Goal: Information Seeking & Learning: Check status

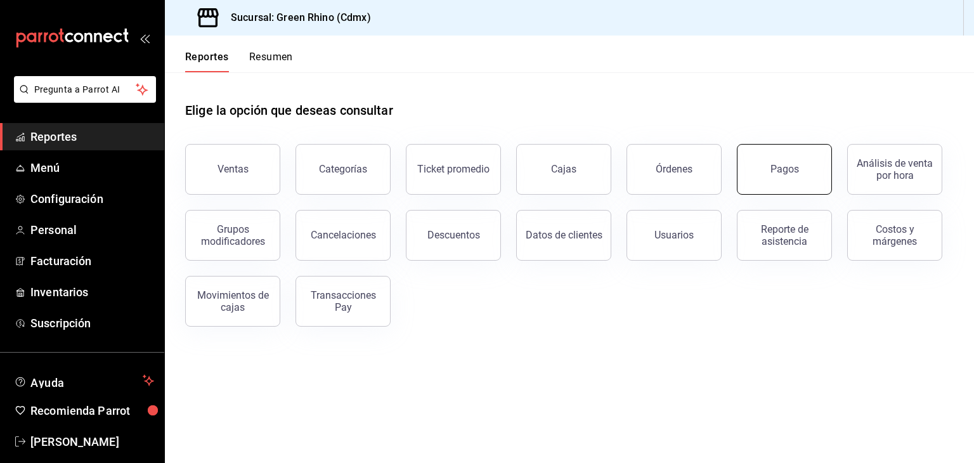
click at [759, 163] on button "Pagos" at bounding box center [784, 169] width 95 height 51
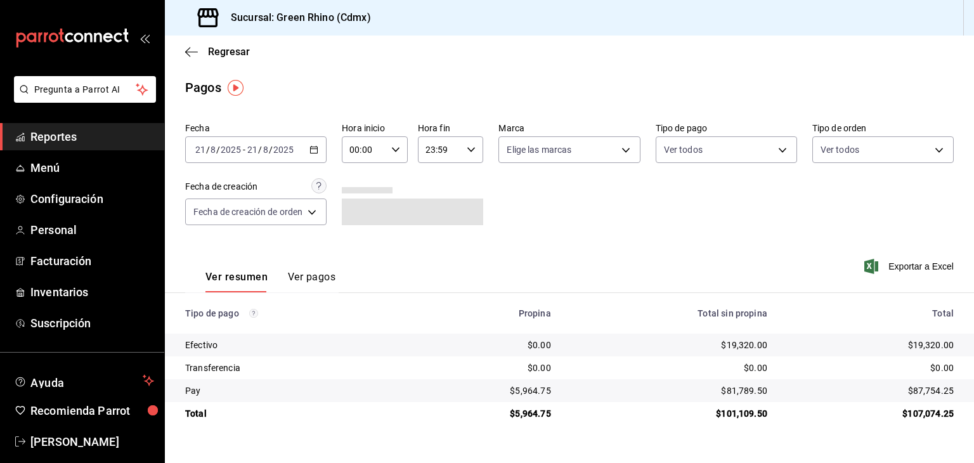
click at [221, 141] on div "[DATE] [DATE] - [DATE] [DATE]" at bounding box center [255, 149] width 141 height 27
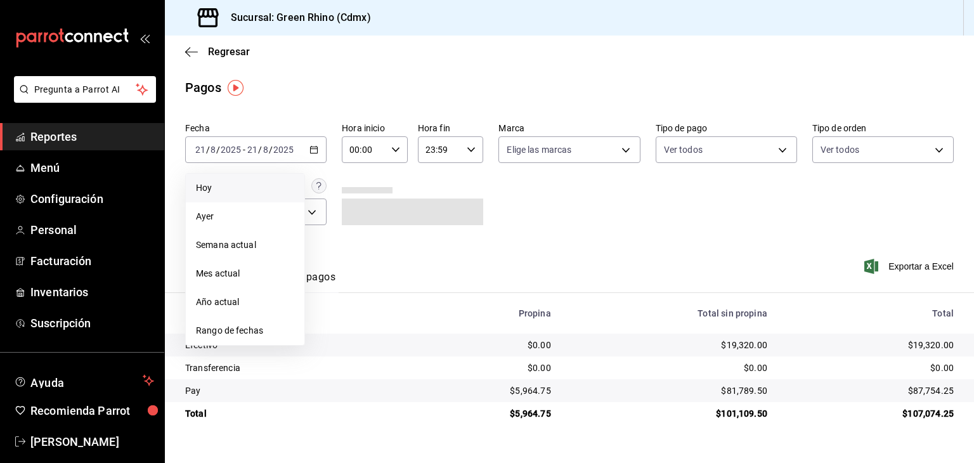
click at [228, 185] on span "Hoy" at bounding box center [245, 187] width 98 height 13
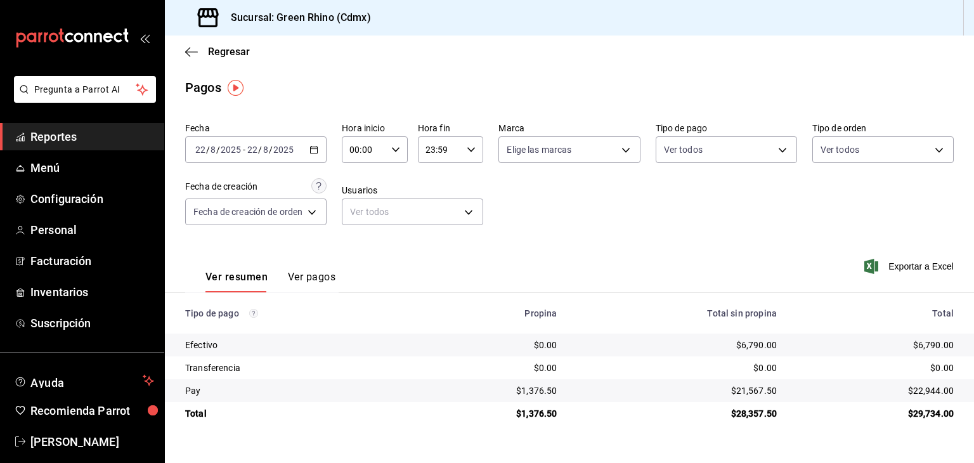
drag, startPoint x: 925, startPoint y: 410, endPoint x: 930, endPoint y: 414, distance: 6.7
click at [930, 414] on div "$29,734.00" at bounding box center [875, 413] width 157 height 13
click at [215, 49] on span "Regresar" at bounding box center [229, 52] width 42 height 12
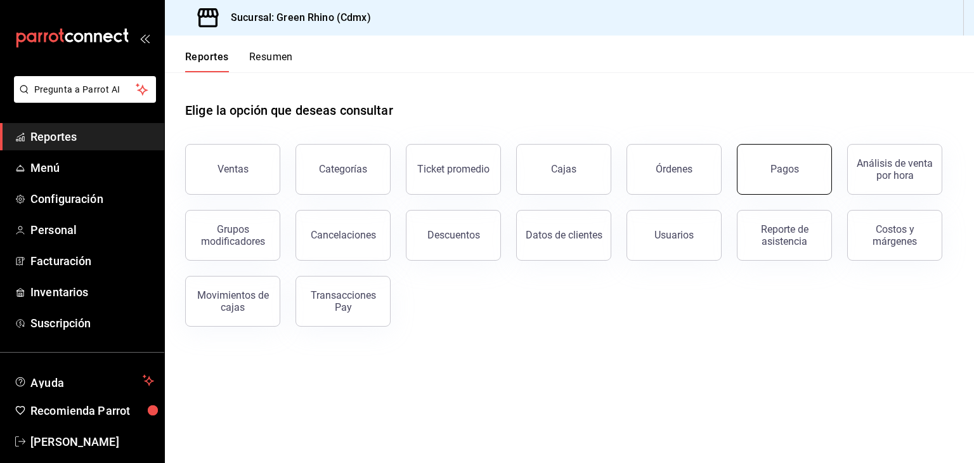
click at [782, 182] on button "Pagos" at bounding box center [784, 169] width 95 height 51
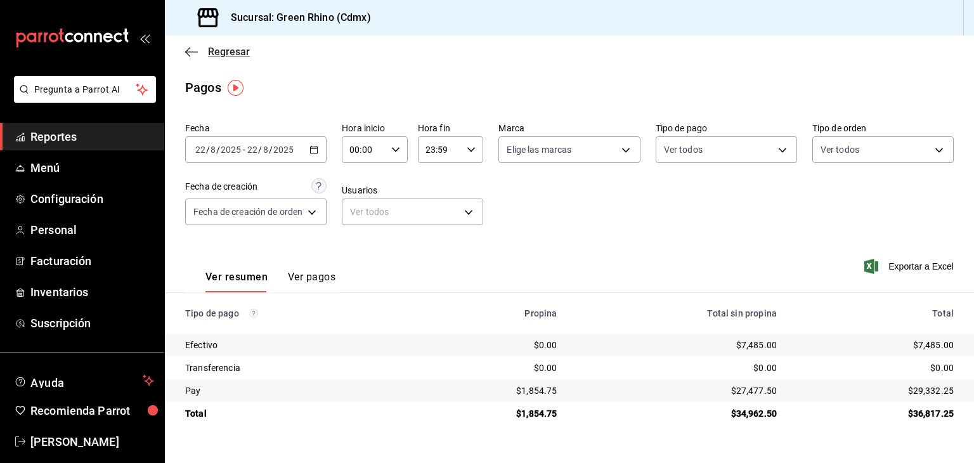
click at [205, 56] on span "Regresar" at bounding box center [217, 52] width 65 height 12
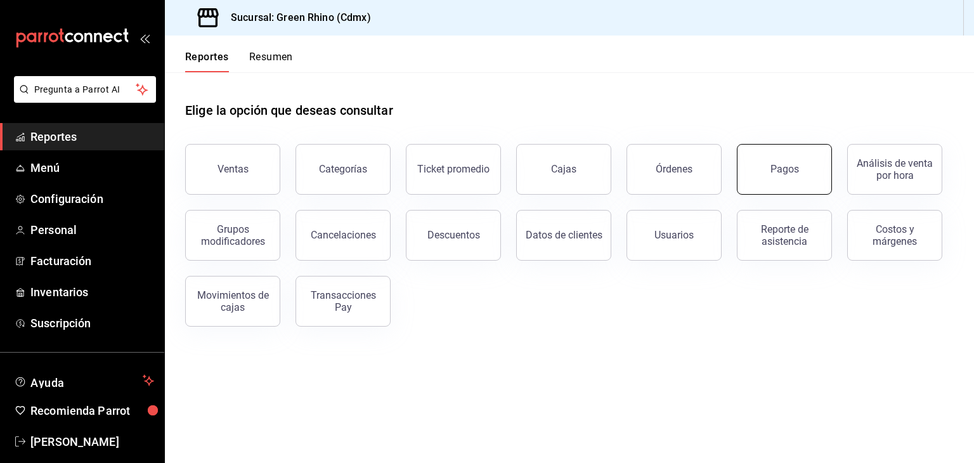
click at [774, 171] on div "Pagos" at bounding box center [784, 169] width 29 height 12
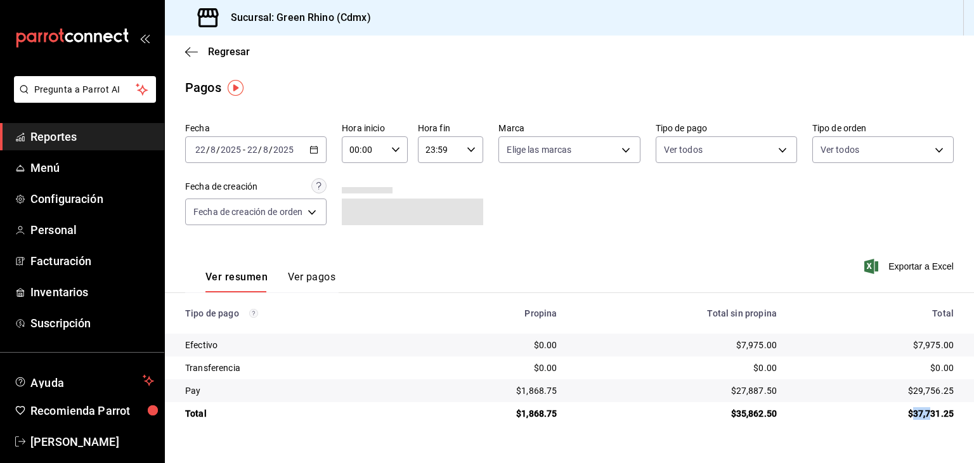
drag, startPoint x: 912, startPoint y: 411, endPoint x: 933, endPoint y: 411, distance: 21.6
click at [933, 411] on div "$37,731.25" at bounding box center [875, 413] width 157 height 13
click at [933, 412] on div "$37,731.25" at bounding box center [875, 413] width 157 height 13
click at [926, 412] on div "$37,731.25" at bounding box center [875, 413] width 157 height 13
click at [923, 413] on div "$37,731.25" at bounding box center [875, 413] width 157 height 13
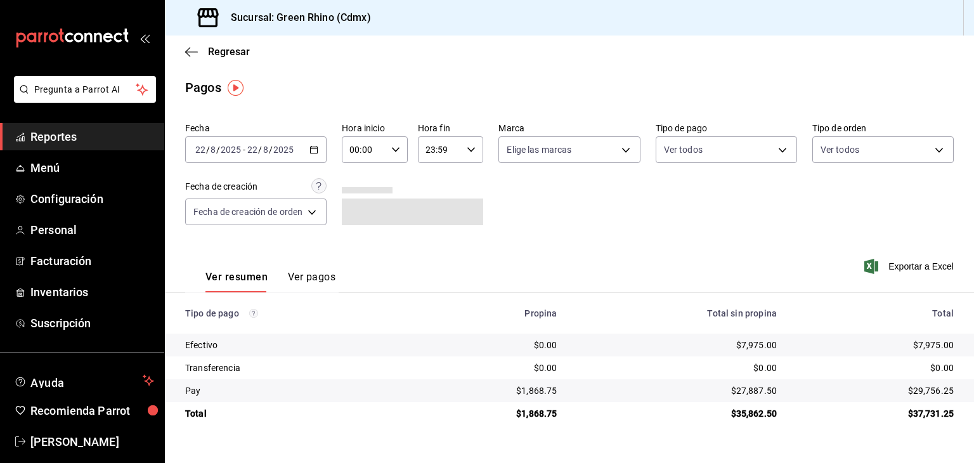
click at [931, 410] on div "$37,731.25" at bounding box center [875, 413] width 157 height 13
click at [931, 409] on div "$37,731.25" at bounding box center [875, 413] width 157 height 13
